Goal: Transaction & Acquisition: Purchase product/service

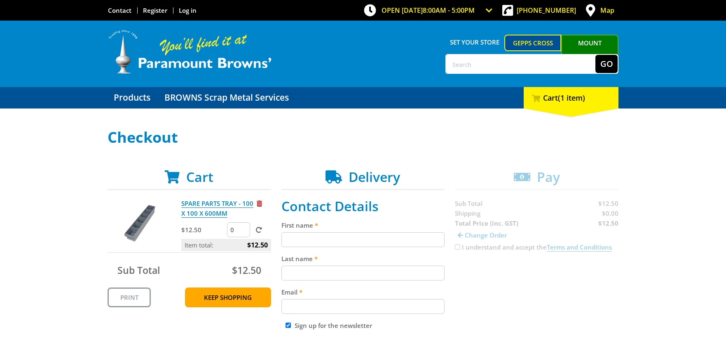
click at [240, 230] on input "0" at bounding box center [238, 229] width 23 height 15
drag, startPoint x: 231, startPoint y: 229, endPoint x: 209, endPoint y: 218, distance: 24.2
click at [223, 228] on div "$12.50 0" at bounding box center [226, 230] width 90 height 16
type input "20"
click at [261, 229] on span at bounding box center [259, 230] width 6 height 6
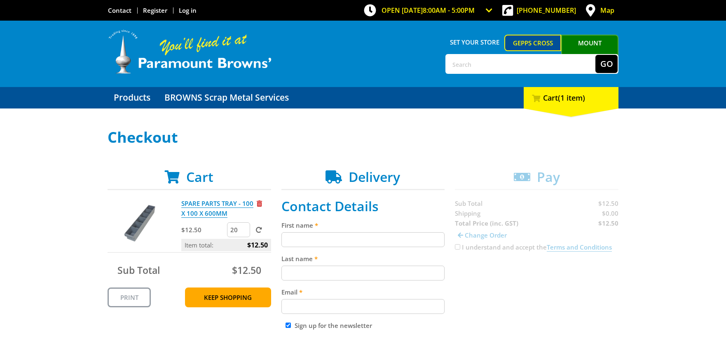
click at [0, 0] on input "submit" at bounding box center [0, 0] width 0 height 0
drag, startPoint x: 237, startPoint y: 228, endPoint x: 226, endPoint y: 228, distance: 10.3
click at [226, 228] on div "$12.50 20" at bounding box center [226, 230] width 90 height 16
type input "40"
click at [258, 228] on span at bounding box center [259, 230] width 6 height 6
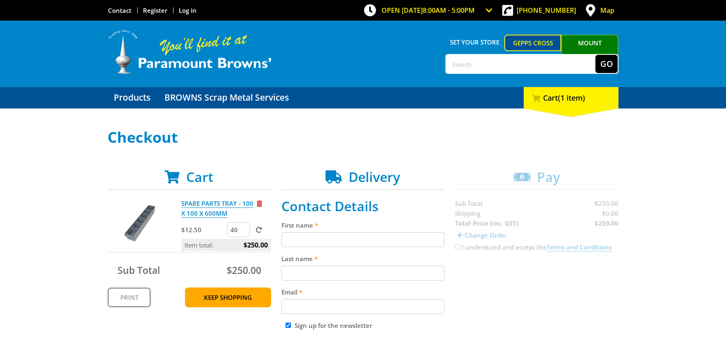
click at [0, 0] on input "submit" at bounding box center [0, 0] width 0 height 0
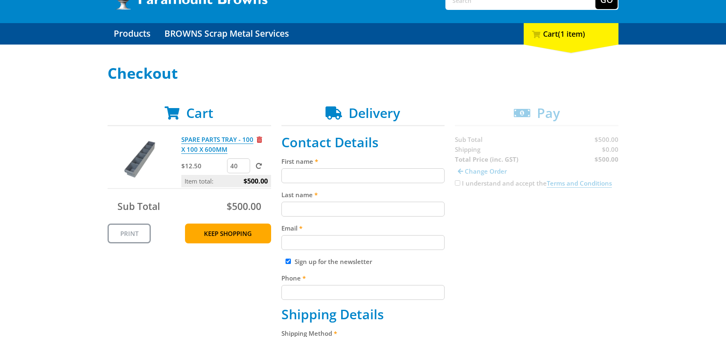
scroll to position [82, 0]
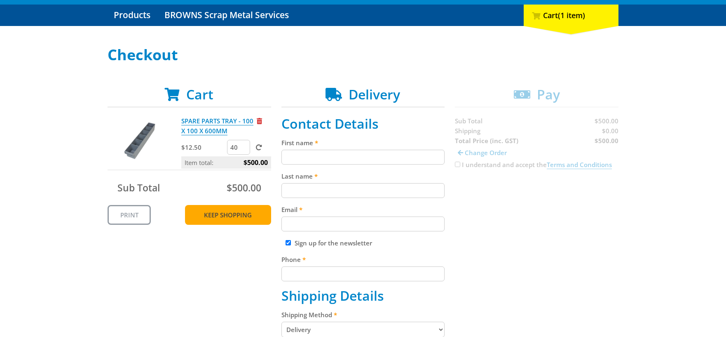
click at [239, 214] on link "Keep Shopping" at bounding box center [228, 215] width 86 height 20
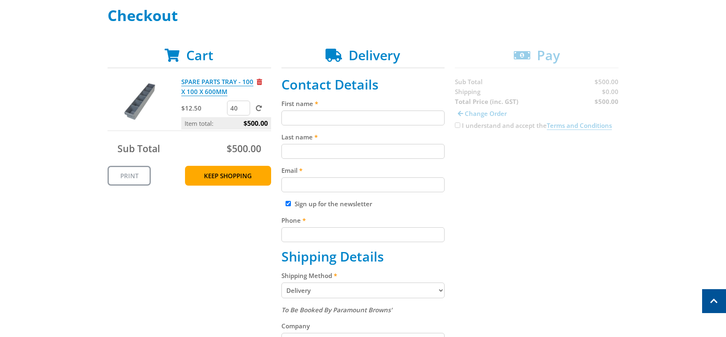
scroll to position [82, 0]
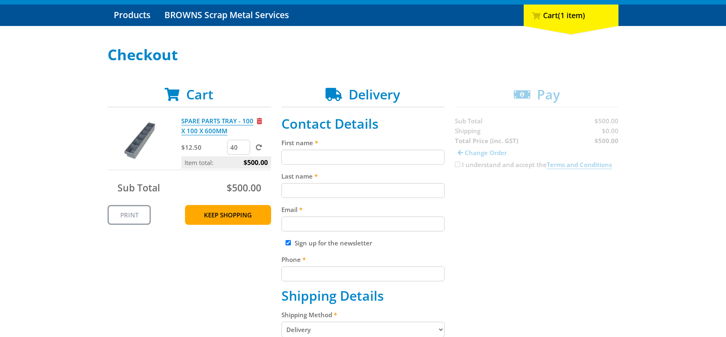
click at [314, 154] on input "First name" at bounding box center [364, 157] width 164 height 15
type input "JARED"
type input "DAVIES"
type input "Jared@outbackmining.com.au"
type input "0484786849"
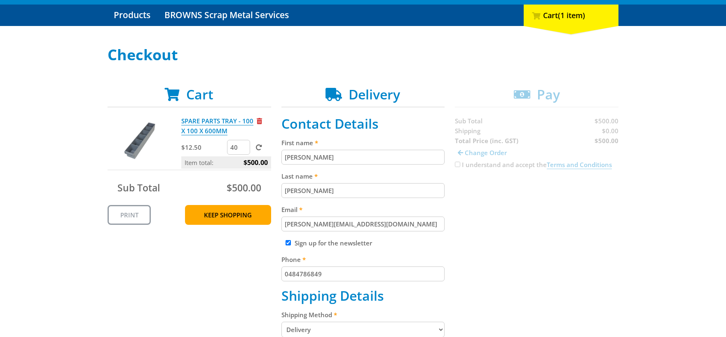
type input "OUTBACK MINING SERVICES"
type input "99 Old Tarcoola Road, Port Augusta"
type input "PORT AUGUSTA WEST"
type input "5700"
select select "SA"
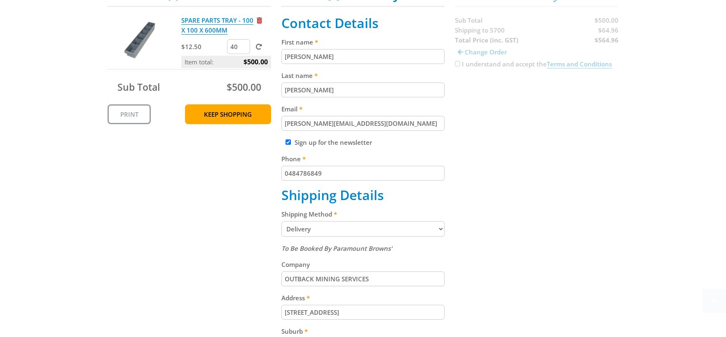
scroll to position [206, 0]
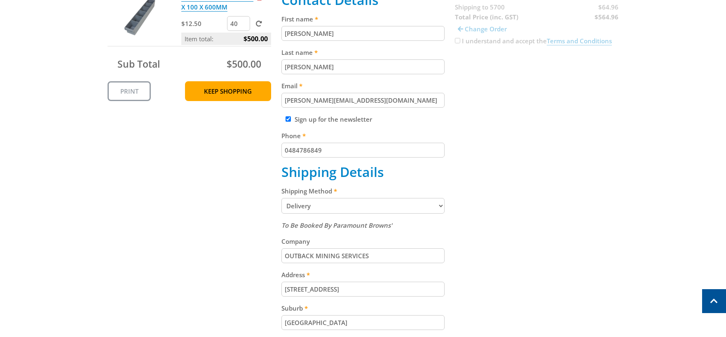
click at [298, 204] on select "Pickup from Gepps Cross Delivery" at bounding box center [364, 206] width 164 height 16
select select "Pickup"
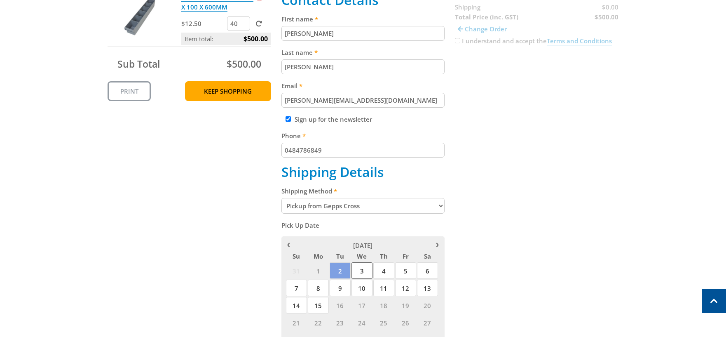
click at [362, 271] on span "3" at bounding box center [362, 270] width 21 height 16
click at [233, 222] on div "Cart SPARE PARTS TRAY - 100 X 100 X 600MM $12.50 40 Item total: $500.00 Sub Tot…" at bounding box center [363, 214] width 511 height 503
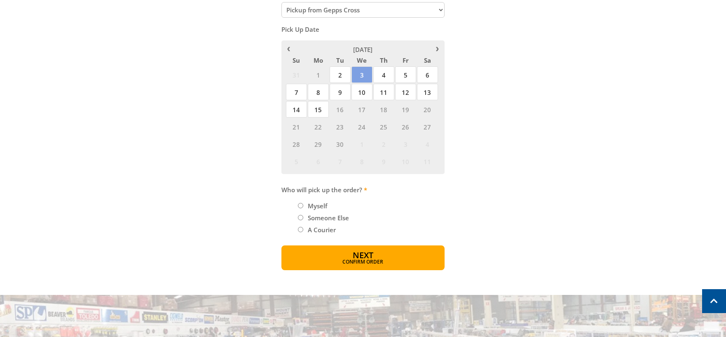
scroll to position [412, 0]
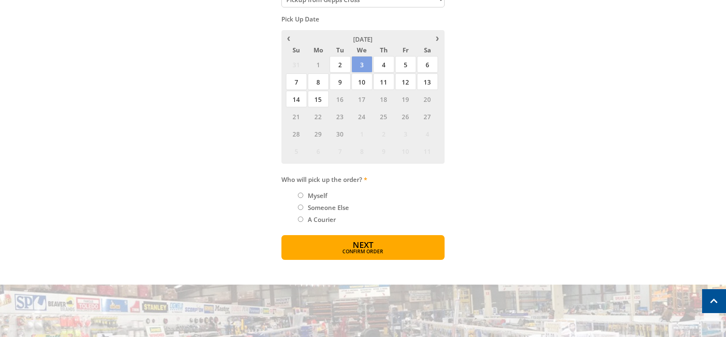
click at [301, 218] on input "A Courier" at bounding box center [300, 218] width 5 height 5
radio input "true"
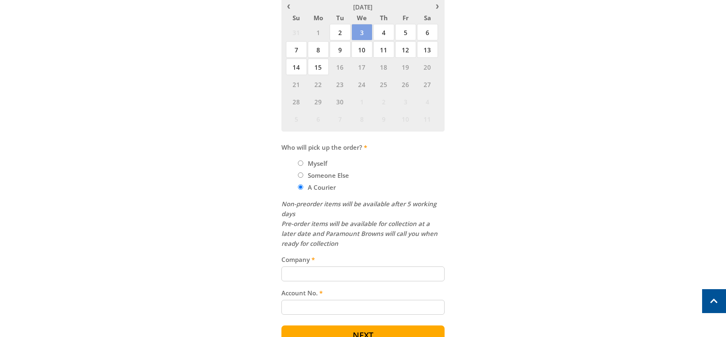
scroll to position [495, 0]
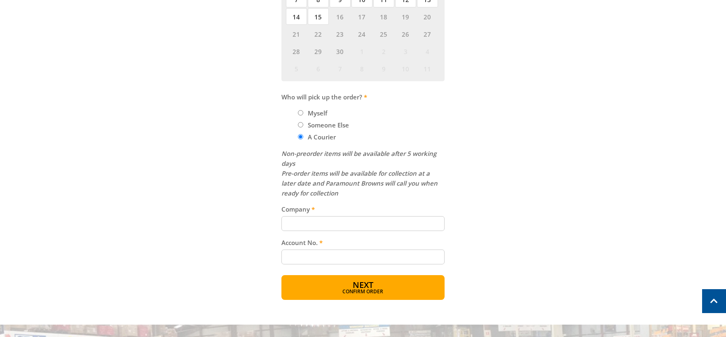
click at [307, 222] on input "Company" at bounding box center [364, 223] width 164 height 15
click at [305, 223] on input "Company" at bounding box center [364, 223] width 164 height 15
type input "Sprint Freight"
click at [310, 258] on input "Account No." at bounding box center [364, 256] width 164 height 15
type input "01SOBMS"
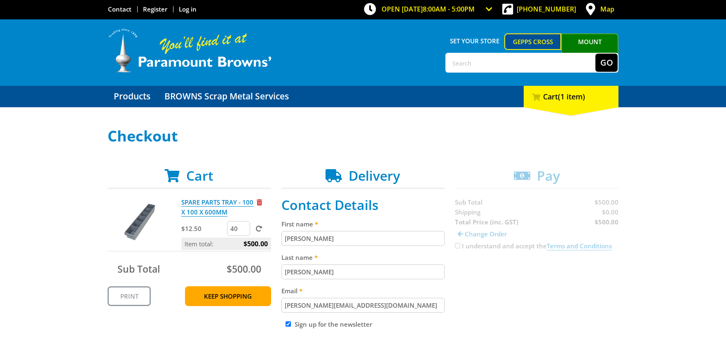
scroll to position [0, 0]
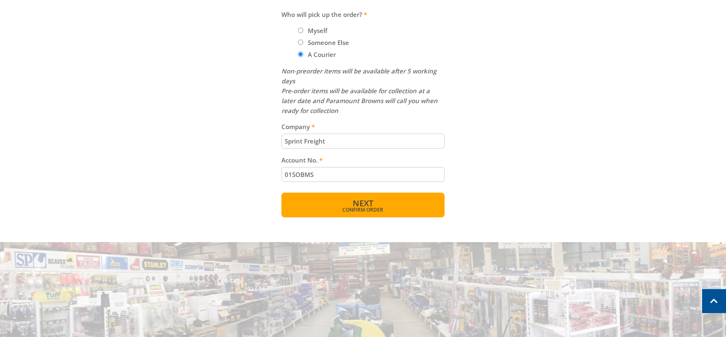
click at [384, 208] on span "Confirm order" at bounding box center [363, 209] width 128 height 5
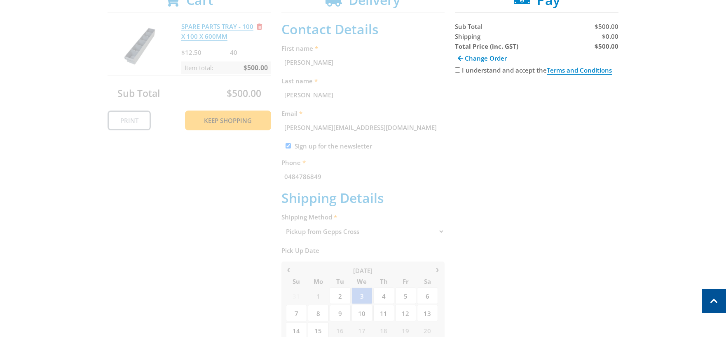
scroll to position [169, 0]
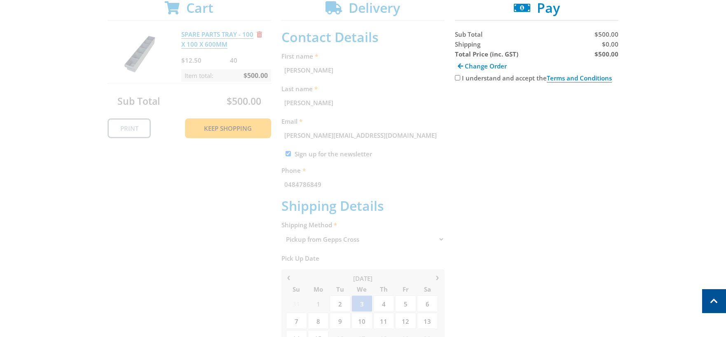
click at [453, 77] on div "Cart SPARE PARTS TRAY - 100 X 100 X 600MM $12.50 40 Item total: $500.00 Sub Tot…" at bounding box center [363, 310] width 511 height 620
click at [457, 78] on input "I understand and accept the Terms and Conditions" at bounding box center [457, 77] width 5 height 5
checkbox input "true"
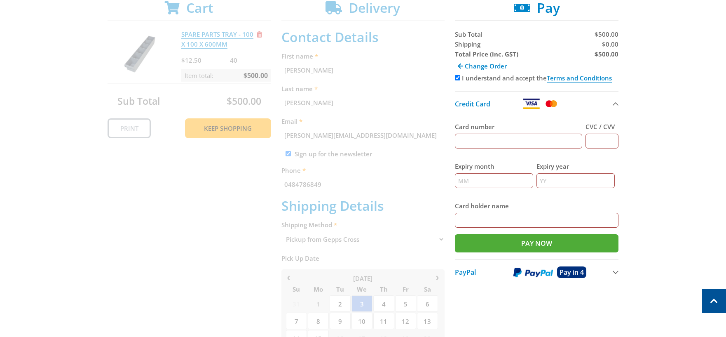
click at [491, 138] on input "Card number" at bounding box center [518, 141] width 127 height 15
type input "4065875214074360"
type input "06"
type input "2027"
type input "Jared Davies"
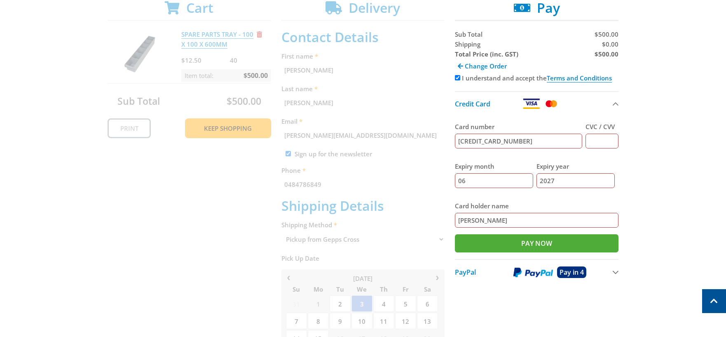
click at [605, 142] on input "CVC / CVV" at bounding box center [602, 141] width 33 height 15
type input "050"
click at [511, 240] on input "Pay Now" at bounding box center [537, 243] width 164 height 18
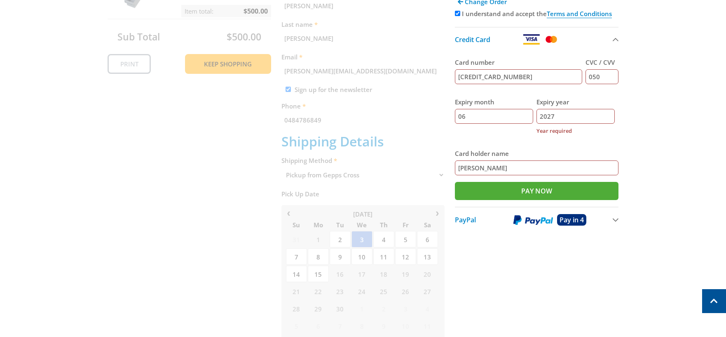
scroll to position [334, 0]
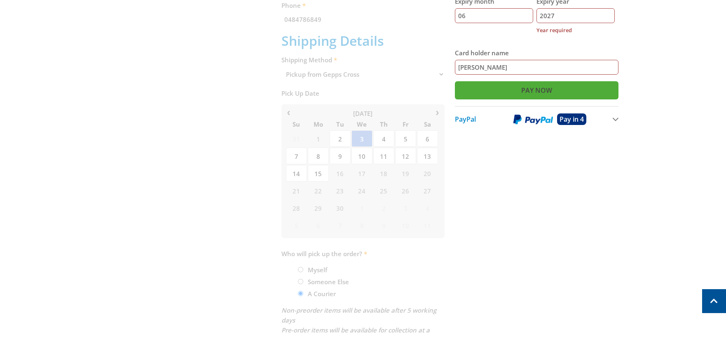
click at [542, 88] on input "Pay Now" at bounding box center [537, 90] width 164 height 18
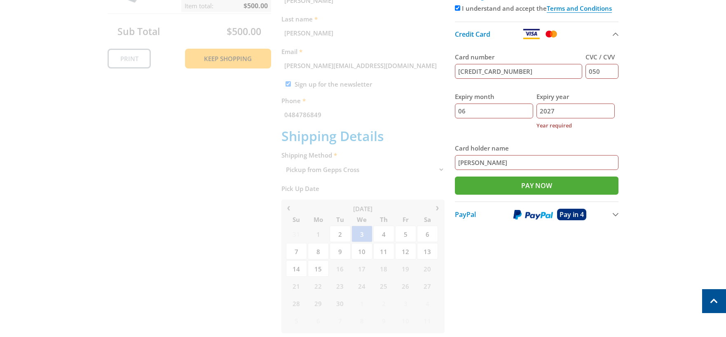
scroll to position [251, 0]
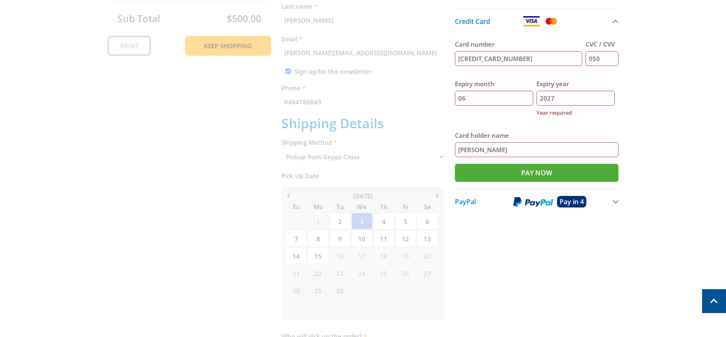
click at [549, 98] on input "2027" at bounding box center [576, 98] width 78 height 15
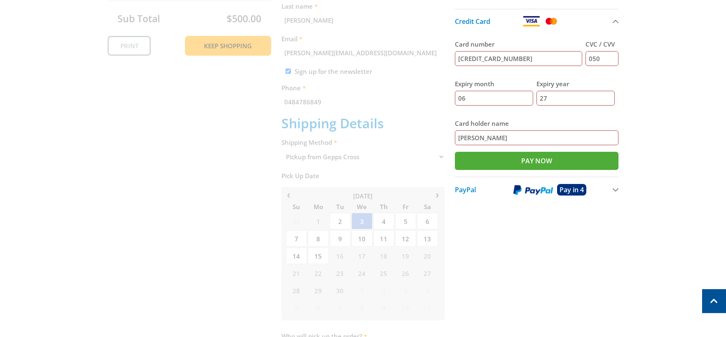
type input "27"
click at [708, 82] on div "Select your Delivery Method Personal Pick up Available in 5 days Courier Pick u…" at bounding box center [363, 208] width 726 height 660
click at [513, 164] on input "Pay Now" at bounding box center [537, 161] width 164 height 18
type input "Paying..."
